Goal: Information Seeking & Learning: Learn about a topic

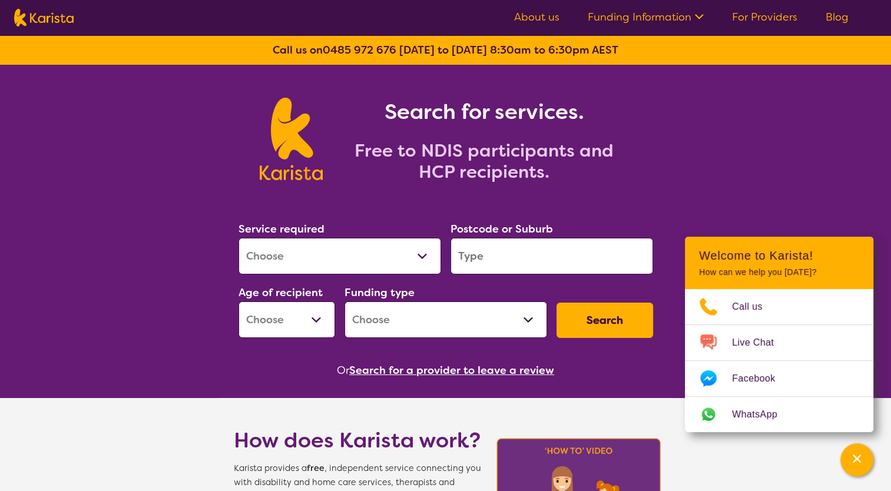
click at [424, 255] on select "Allied Health Assistant Assessment ([MEDICAL_DATA] or [MEDICAL_DATA]) Behaviour…" at bounding box center [339, 256] width 203 height 36
select select "NDIS Support Coordination"
click at [238, 238] on select "Allied Health Assistant Assessment ([MEDICAL_DATA] or [MEDICAL_DATA]) Behaviour…" at bounding box center [339, 256] width 203 height 36
click at [493, 251] on input "search" at bounding box center [551, 256] width 203 height 36
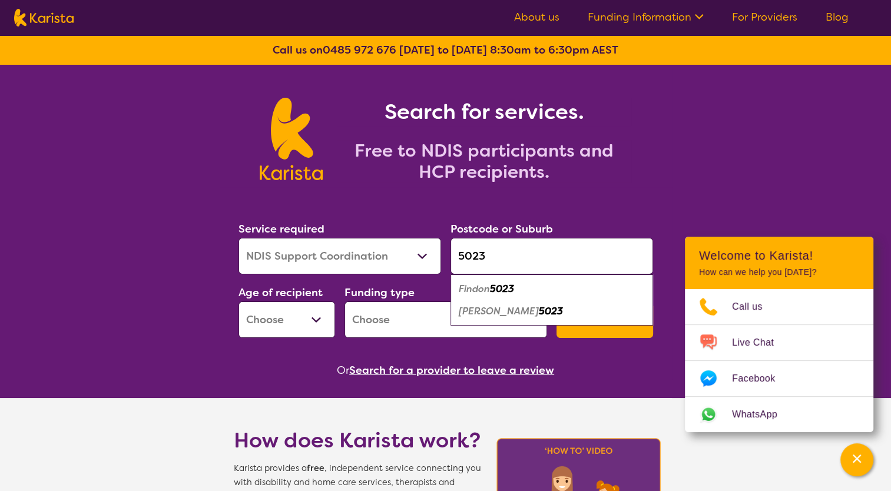
type input "5023"
click at [539, 314] on em "5023" at bounding box center [551, 311] width 24 height 12
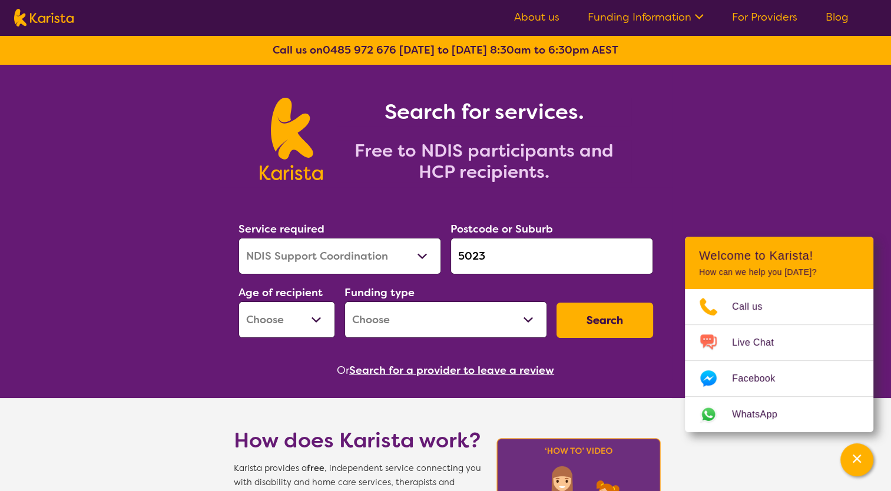
click at [316, 321] on select "Early Childhood - 0 to 9 Child - 10 to 11 Adolescent - 12 to 17 Adult - 18 to 6…" at bounding box center [286, 319] width 97 height 36
select select "AD"
click at [238, 301] on select "Early Childhood - 0 to 9 Child - 10 to 11 Adolescent - 12 to 17 Adult - 18 to 6…" at bounding box center [286, 319] width 97 height 36
click at [527, 313] on select "Home Care Package (HCP) National Disability Insurance Scheme (NDIS) I don't know" at bounding box center [445, 319] width 203 height 36
select select "NDIS"
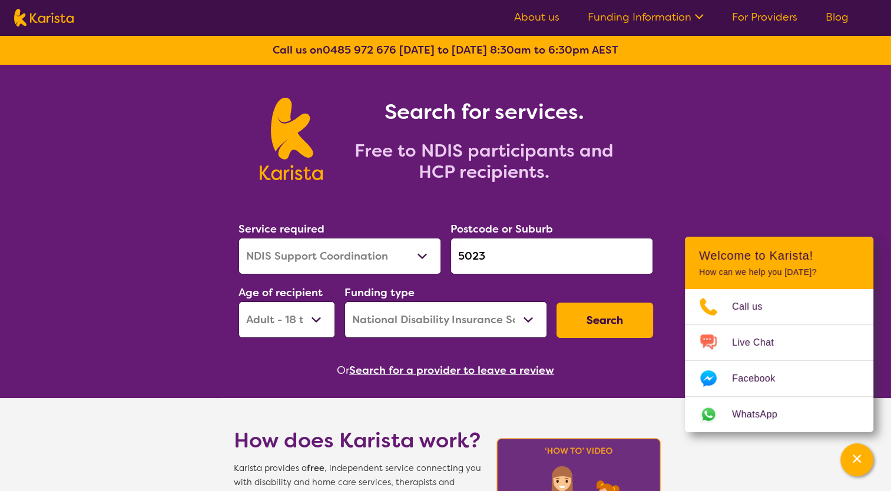
click at [344, 301] on select "Home Care Package (HCP) National Disability Insurance Scheme (NDIS) I don't know" at bounding box center [445, 319] width 203 height 36
click at [614, 321] on button "Search" at bounding box center [604, 320] width 97 height 35
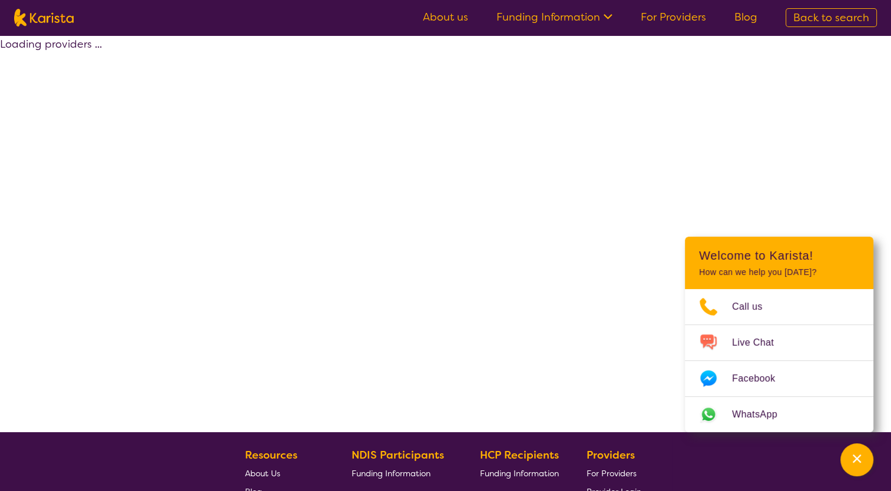
select select "by_score"
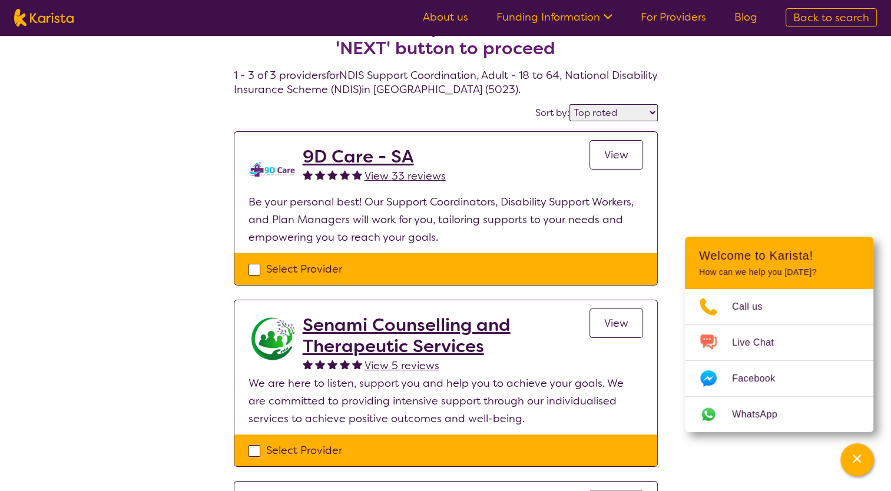
scroll to position [32, 0]
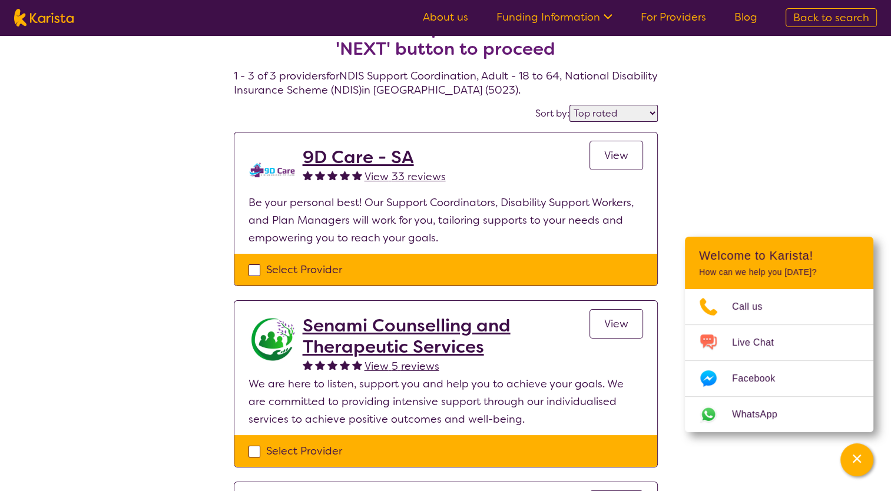
click at [370, 154] on h2 "9D Care - SA" at bounding box center [374, 157] width 143 height 21
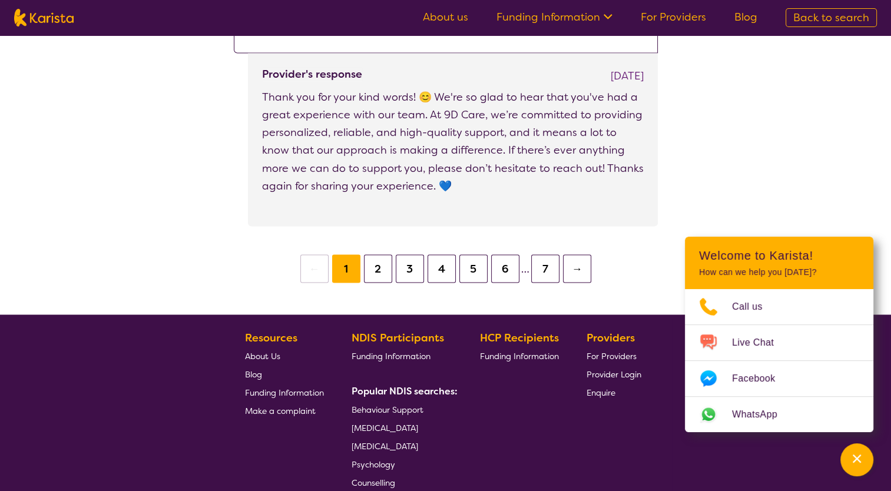
scroll to position [2178, 0]
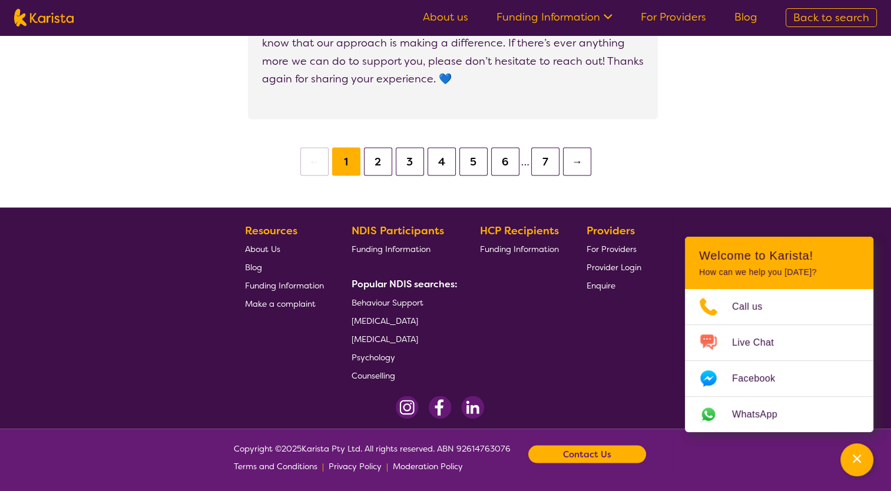
click at [374, 158] on button "2" at bounding box center [378, 161] width 28 height 28
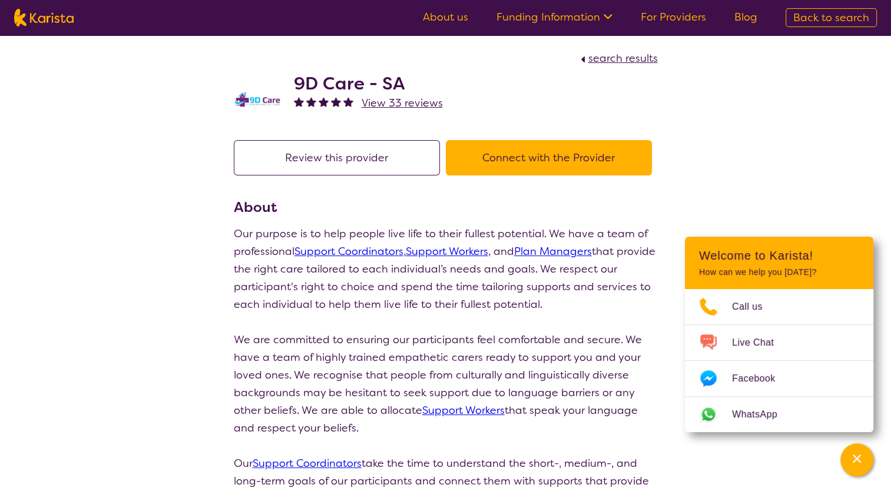
click at [348, 253] on link "Support Coordinators" at bounding box center [348, 251] width 109 height 14
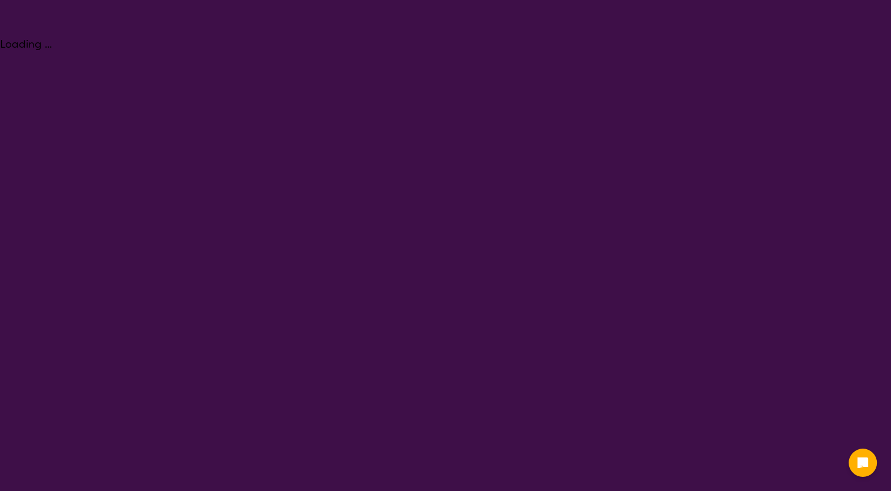
select select "NDIS Support Coordination"
select select "AD"
select select "NDIS"
select select "NDIS Support Coordination"
select select "AD"
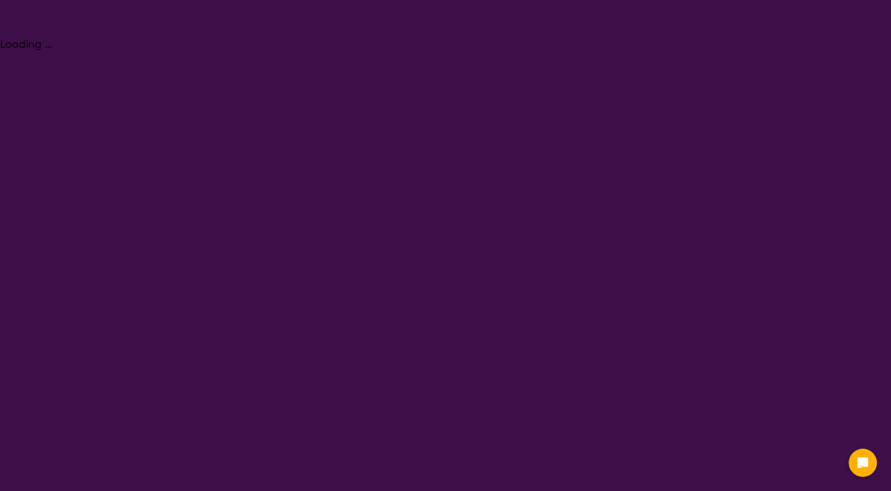
select select "NDIS"
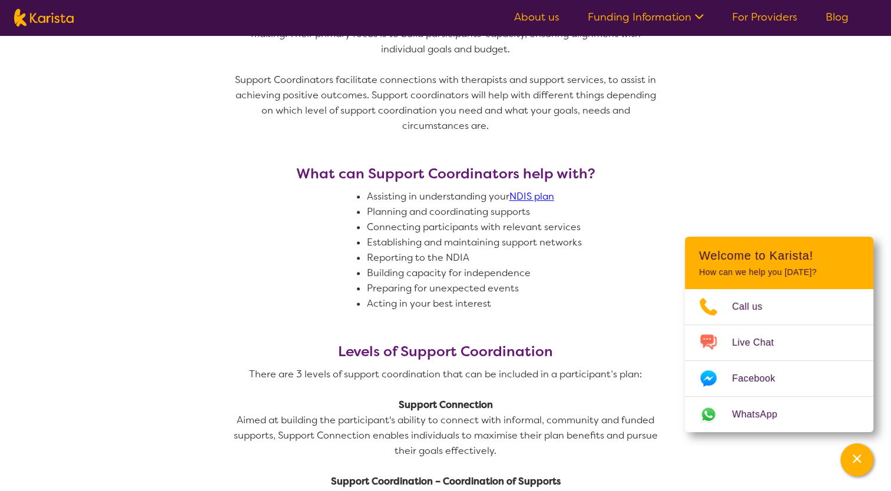
scroll to position [581, 0]
